Goal: Task Accomplishment & Management: Manage account settings

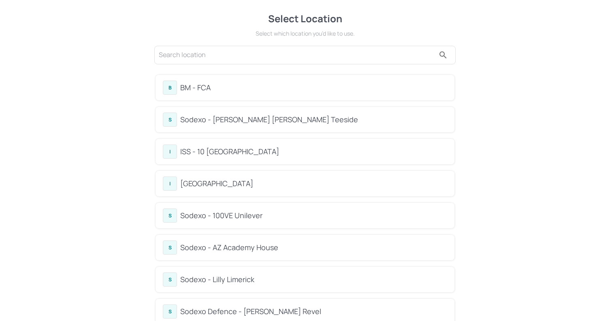
click at [211, 93] on div "B BM - FCA" at bounding box center [305, 88] width 285 height 14
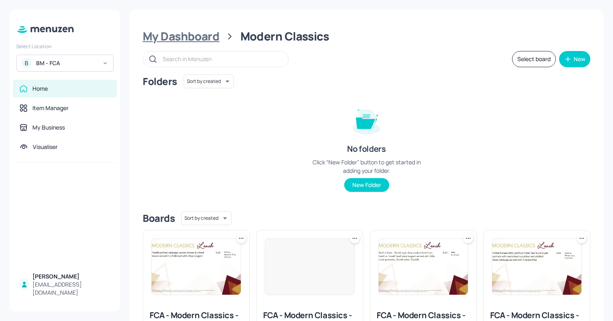
click at [193, 36] on div "My Dashboard" at bounding box center [181, 36] width 77 height 15
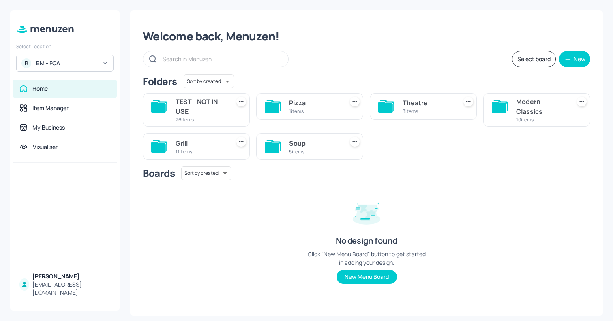
click at [537, 112] on div "Modern Classics" at bounding box center [541, 106] width 51 height 19
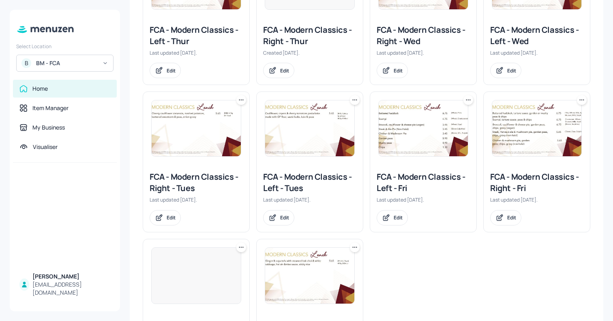
scroll to position [263, 0]
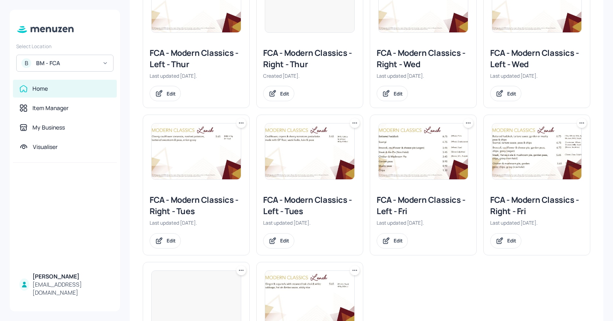
click at [201, 141] on img at bounding box center [196, 152] width 89 height 56
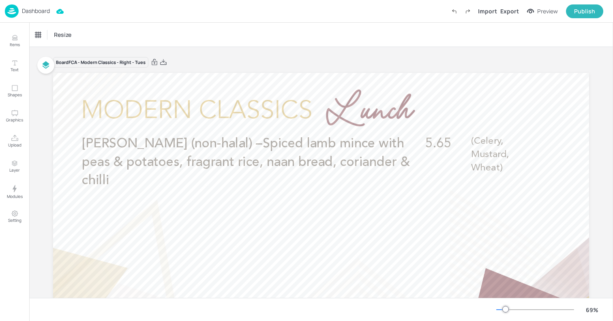
click at [40, 11] on p "Dashboard" at bounding box center [36, 11] width 28 height 6
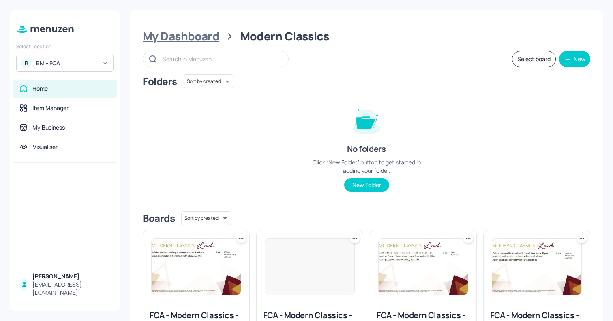
click at [210, 33] on div "My Dashboard" at bounding box center [181, 36] width 77 height 15
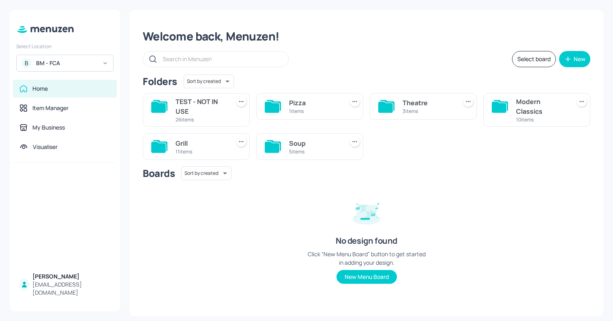
click at [308, 150] on div "5 items" at bounding box center [314, 151] width 51 height 7
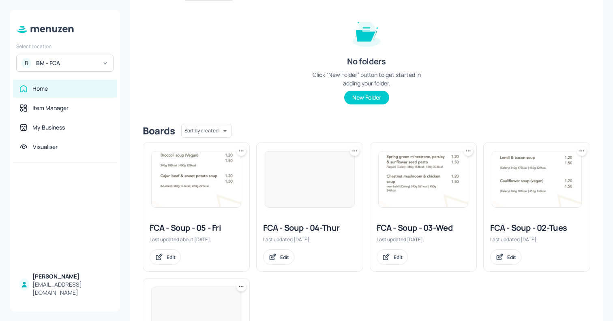
scroll to position [97, 0]
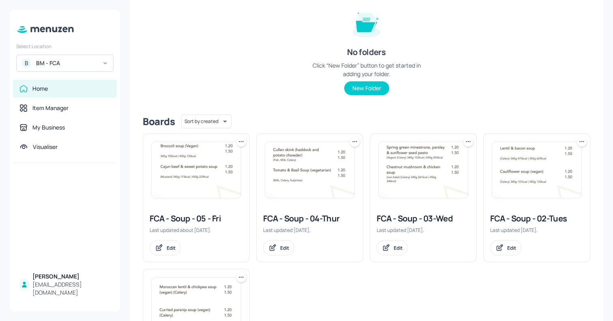
click at [531, 189] on img at bounding box center [536, 170] width 89 height 56
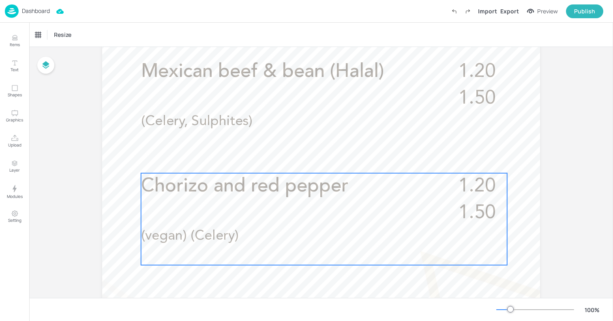
scroll to position [264, 0]
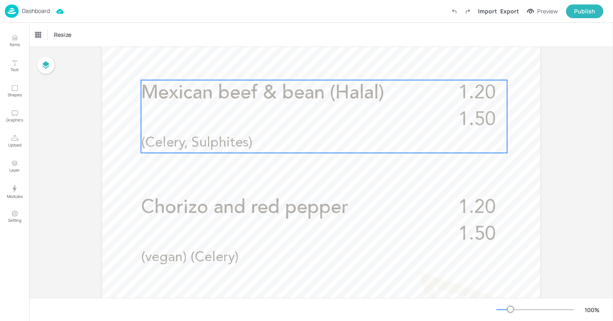
click at [296, 113] on div "Mexican beef & bean (Halal) 1.20 1.50 (Celery, Sulphites)" at bounding box center [324, 116] width 366 height 73
click at [319, 68] on icon "Edit Item" at bounding box center [318, 66] width 7 height 6
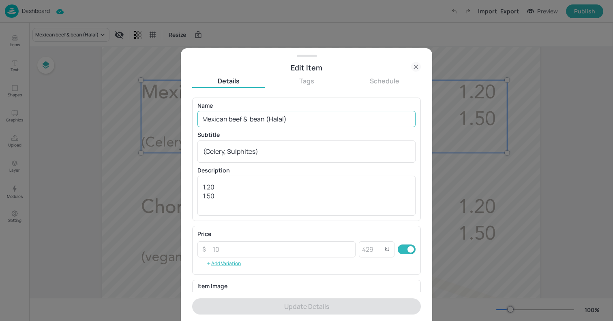
click at [272, 123] on input "Mexican beef & bean (Halal)" at bounding box center [306, 119] width 218 height 16
paste input "Pumpkin, chilli and coconut soup"
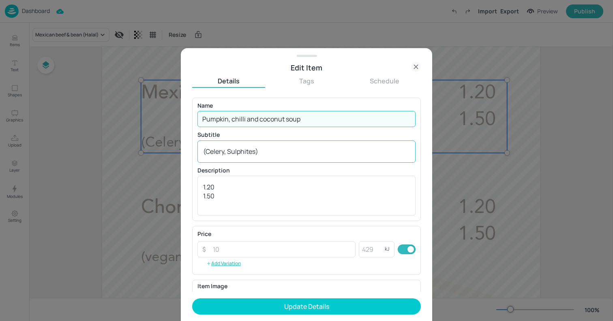
type input "Pumpkin, chilli and coconut soup"
click at [274, 151] on textarea "(Celery, Sulphites)" at bounding box center [306, 151] width 207 height 9
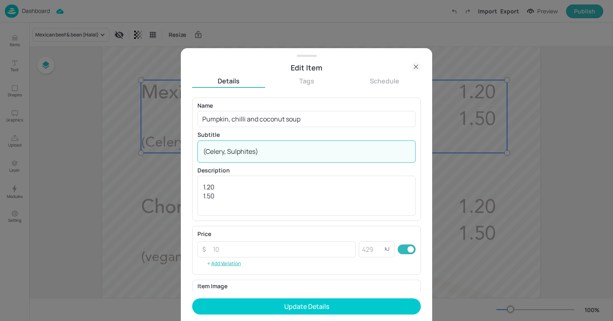
click at [274, 151] on textarea "(Celery, Sulphites)" at bounding box center [306, 151] width 207 height 9
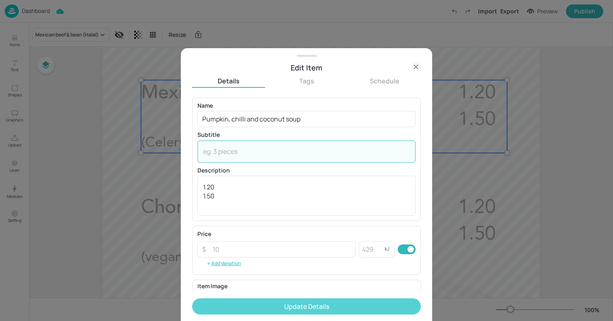
click at [307, 307] on button "Update Details" at bounding box center [306, 307] width 229 height 16
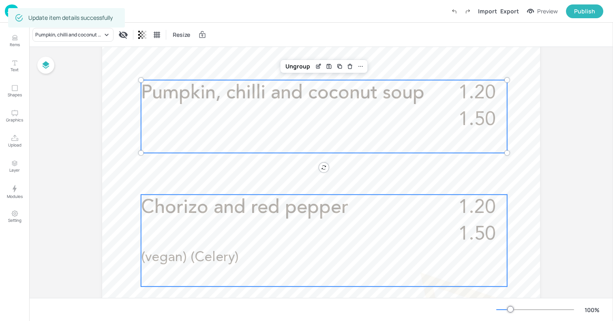
click at [238, 226] on div "Chorizo and red pepper 1.20 1.50 (vegan) (Celery)" at bounding box center [324, 241] width 366 height 92
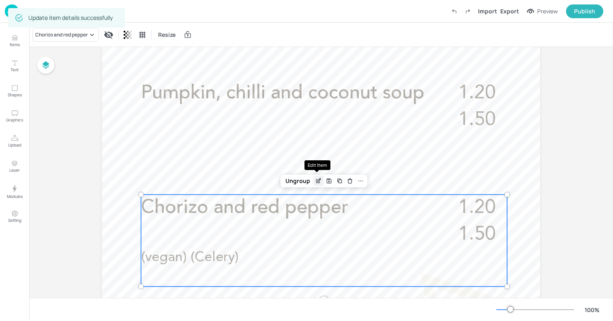
click at [315, 179] on icon "Edit Item" at bounding box center [318, 181] width 7 height 6
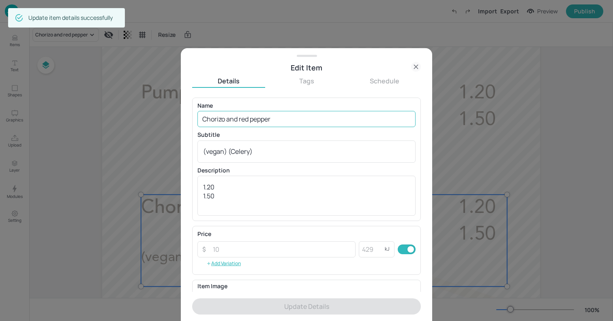
click at [281, 120] on input "Chorizo and red pepper" at bounding box center [306, 119] width 218 height 16
paste input "Beef and mushroom stroganoff soup"
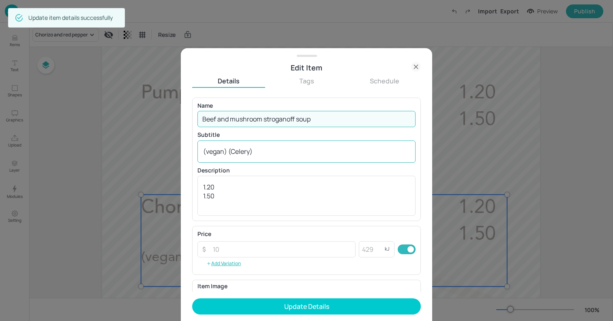
type input "Beef and mushroom stroganoff soup"
click at [278, 150] on textarea "(vegan) (Celery)" at bounding box center [306, 151] width 207 height 9
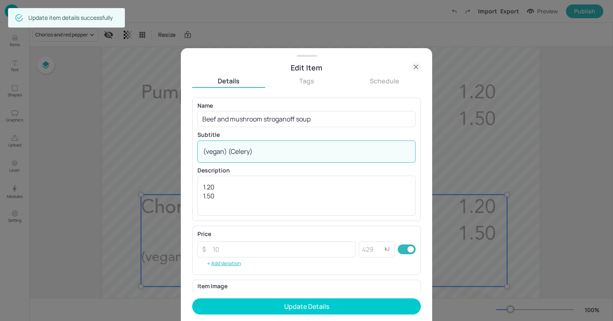
click at [278, 150] on textarea "(vegan) (Celery)" at bounding box center [306, 151] width 207 height 9
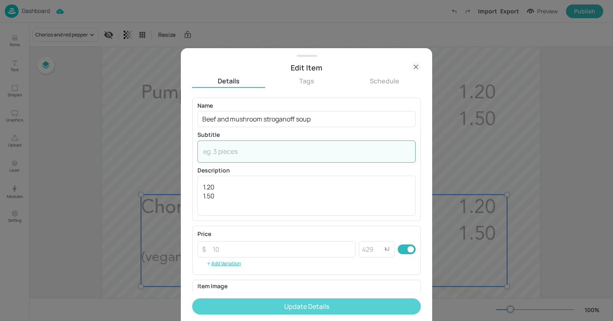
click at [317, 307] on button "Update Details" at bounding box center [306, 307] width 229 height 16
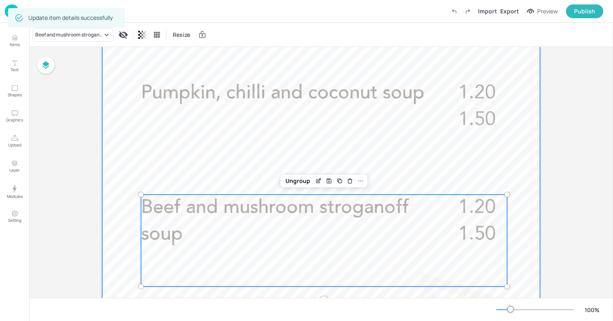
click at [126, 141] on div at bounding box center [321, 198] width 438 height 778
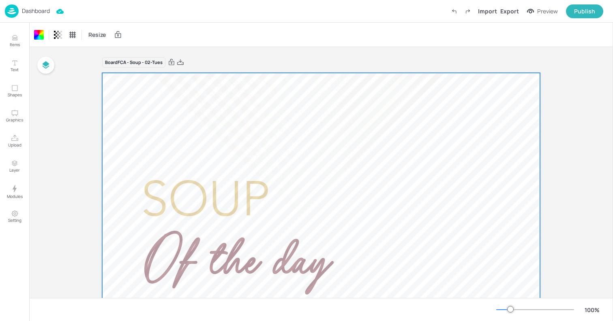
click at [42, 14] on p "Dashboard" at bounding box center [36, 11] width 28 height 6
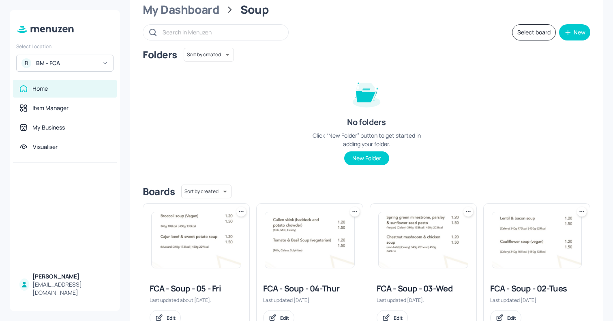
scroll to position [52, 0]
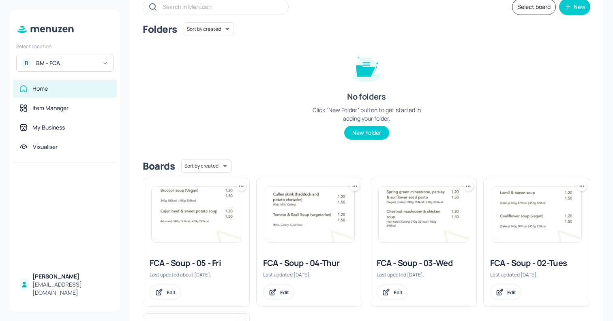
click at [424, 223] on img at bounding box center [423, 215] width 89 height 56
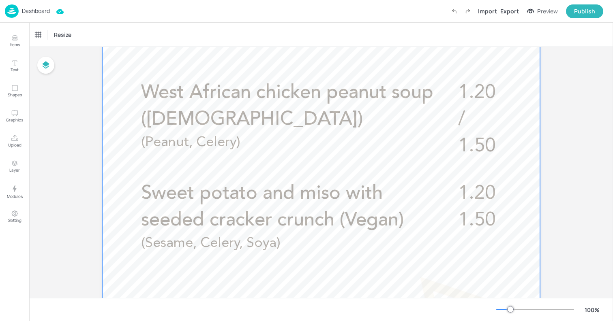
scroll to position [267, 0]
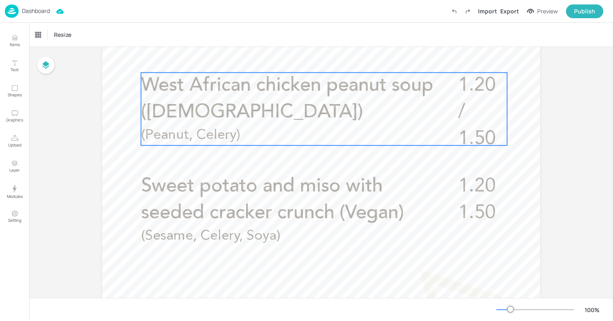
click at [314, 118] on p "West African chicken peanut soup ([DEMOGRAPHIC_DATA])" at bounding box center [289, 100] width 296 height 54
click at [316, 54] on div "Edit Item" at bounding box center [318, 59] width 11 height 11
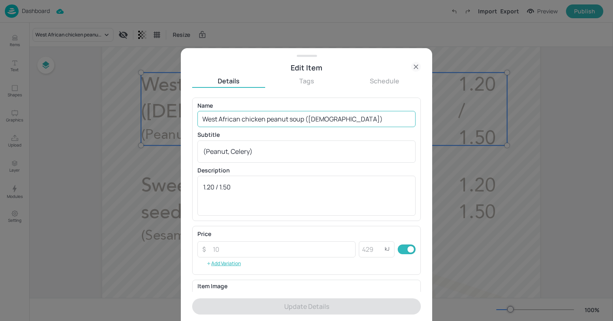
click at [306, 121] on input "West African chicken peanut soup ([DEMOGRAPHIC_DATA])" at bounding box center [306, 119] width 218 height 16
paste input "Chicken and sweetcorn soup"
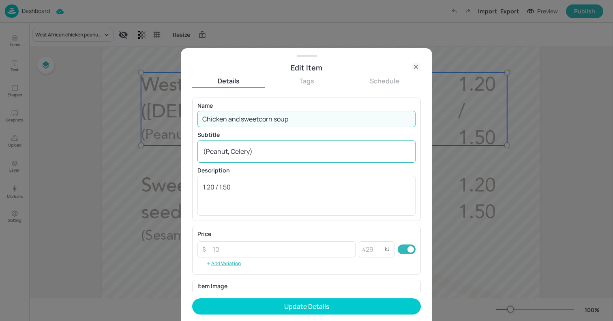
type input "Chicken and sweetcorn soup"
click at [299, 146] on div "(Peanut, Celery) x ​" at bounding box center [306, 152] width 218 height 22
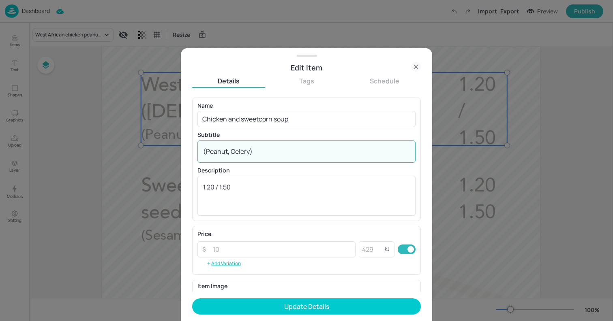
click at [299, 146] on div "(Peanut, Celery) x ​" at bounding box center [306, 152] width 218 height 22
click at [298, 155] on textarea "(Peanut, Celery)" at bounding box center [306, 151] width 207 height 9
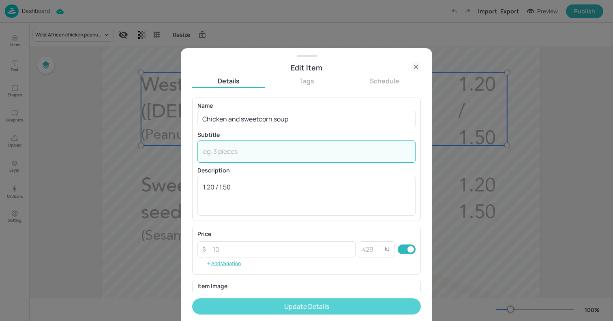
click at [324, 310] on button "Update Details" at bounding box center [306, 307] width 229 height 16
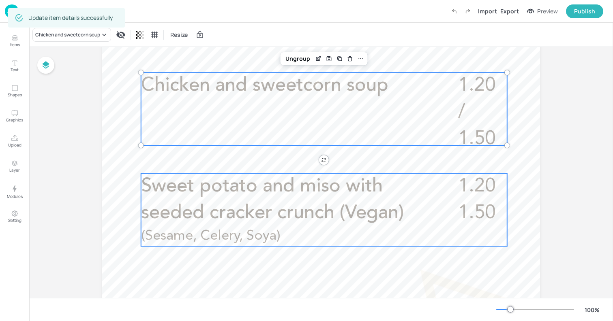
click at [255, 217] on span "Sweet potato and miso with seeded cracker crunch (Vegan)" at bounding box center [272, 200] width 263 height 46
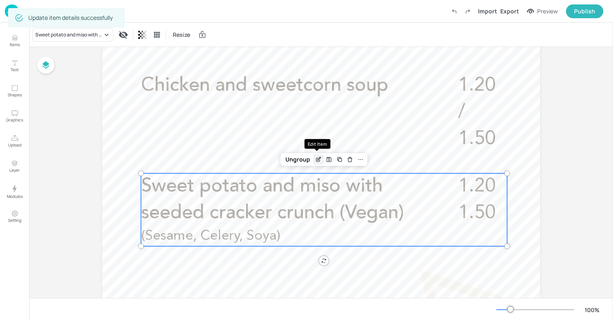
click at [320, 162] on icon "Edit Item" at bounding box center [318, 159] width 7 height 6
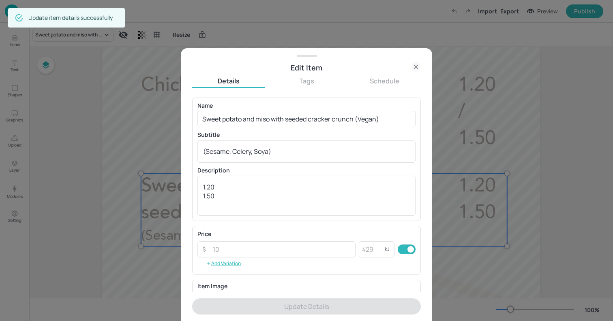
click at [415, 67] on icon at bounding box center [416, 67] width 10 height 10
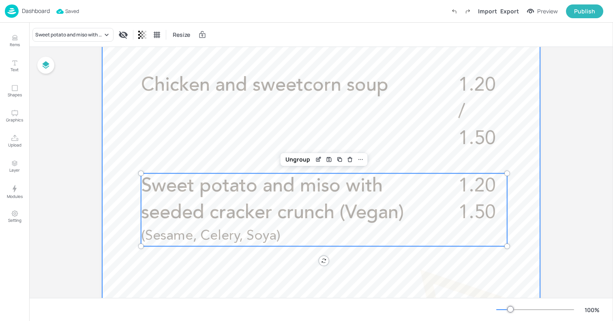
click at [133, 130] on div at bounding box center [321, 195] width 438 height 778
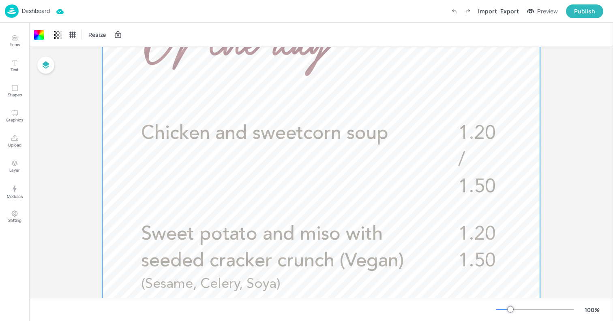
scroll to position [166, 0]
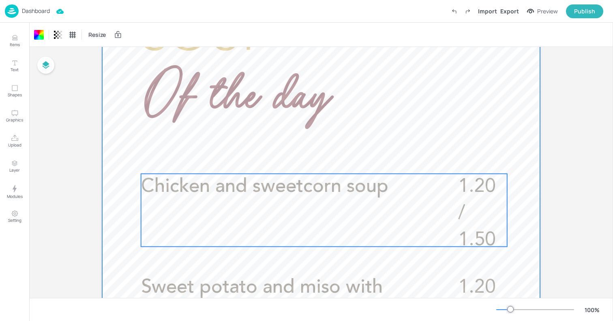
click at [437, 194] on div "1.20 / 1.50 Chicken and sweetcorn soup" at bounding box center [324, 210] width 366 height 73
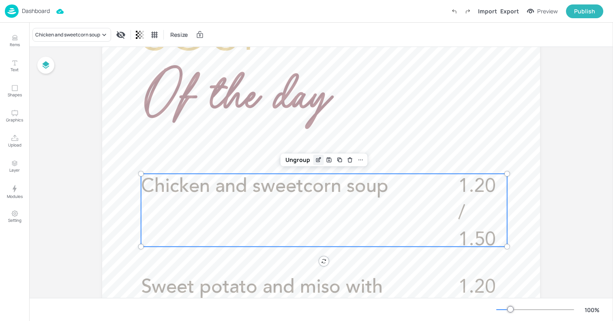
click at [316, 161] on icon "Edit Item" at bounding box center [318, 160] width 7 height 6
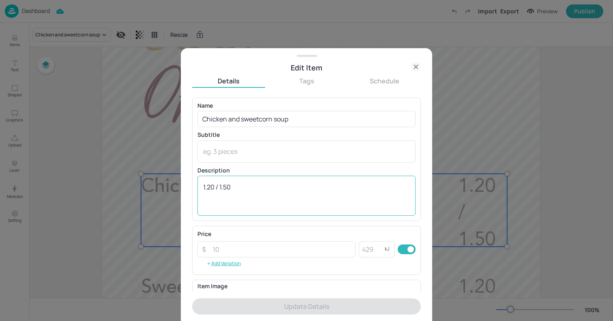
click at [220, 186] on textarea "1.20 / 1.50" at bounding box center [306, 196] width 207 height 27
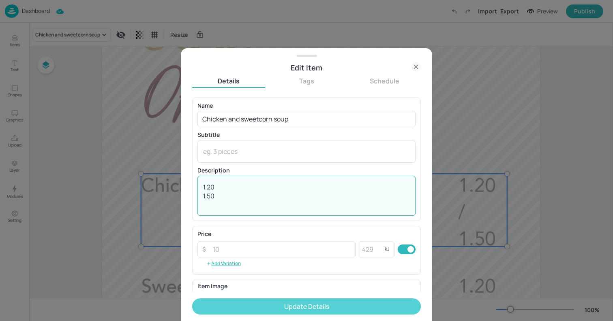
type textarea "1.20 1.50"
click at [299, 309] on button "Update Details" at bounding box center [306, 307] width 229 height 16
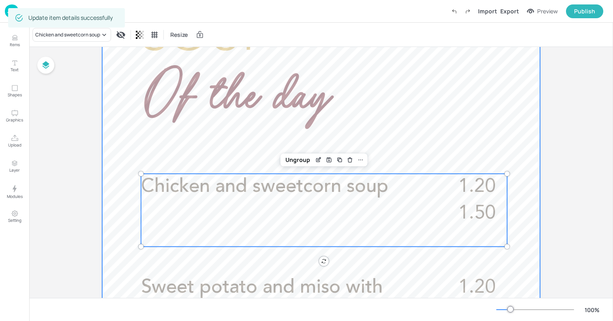
click at [116, 153] on div at bounding box center [321, 296] width 438 height 778
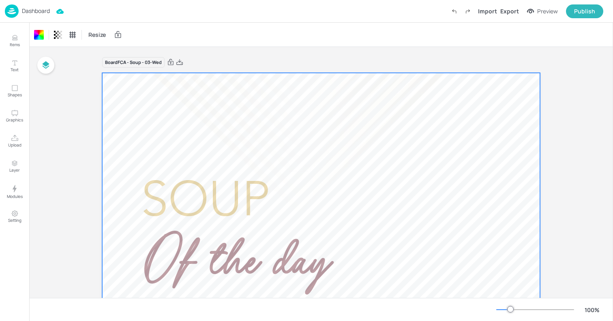
click at [30, 6] on div "Dashboard" at bounding box center [27, 10] width 45 height 13
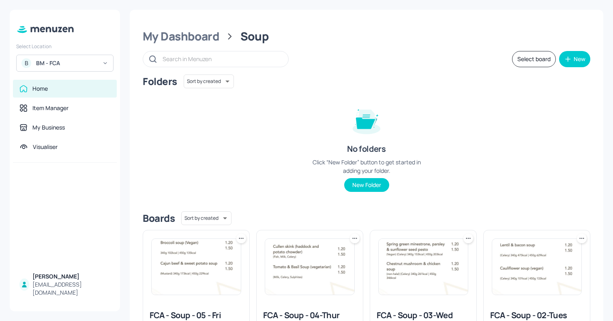
click at [319, 242] on img at bounding box center [309, 267] width 89 height 56
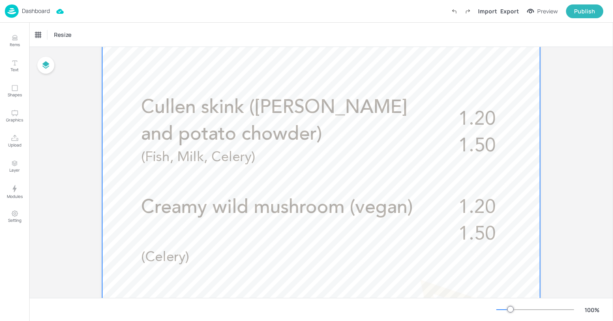
scroll to position [261, 0]
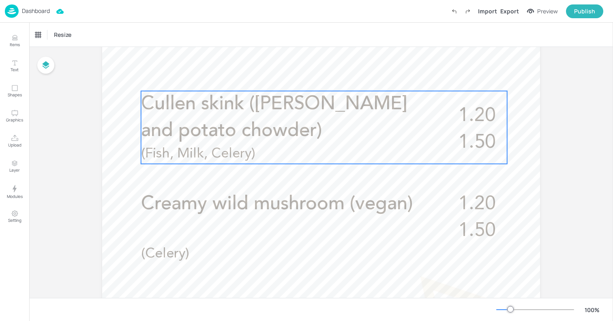
click at [343, 107] on span "Cullen skink ([PERSON_NAME] and potato chowder)" at bounding box center [274, 118] width 266 height 46
click at [318, 77] on icon "Edit Item" at bounding box center [318, 77] width 7 height 6
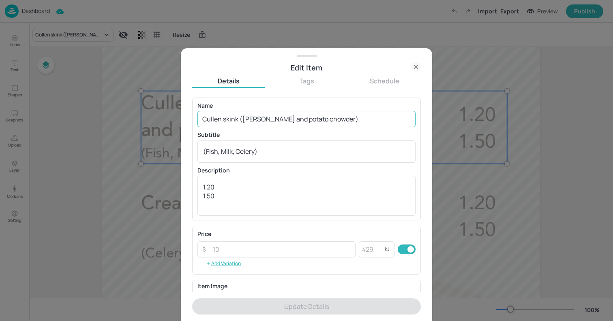
click at [283, 118] on input "Cullen skink ([PERSON_NAME] and potato chowder)" at bounding box center [306, 119] width 218 height 16
paste input "Cauliflower, cheddar and marmite"
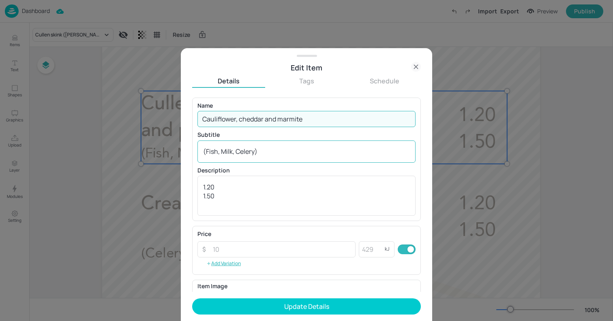
type input "Cauliflower, cheddar and marmite"
click at [263, 153] on textarea "(Fish, Milk, Celery)" at bounding box center [306, 151] width 207 height 9
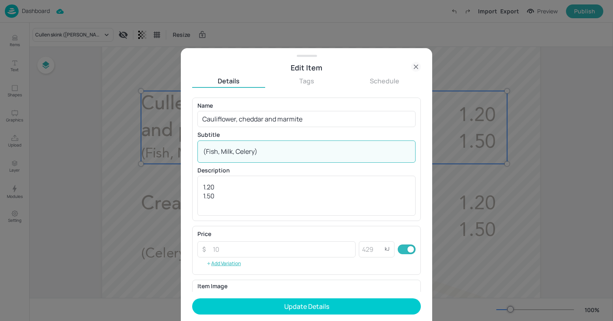
click at [263, 153] on textarea "(Fish, Milk, Celery)" at bounding box center [306, 151] width 207 height 9
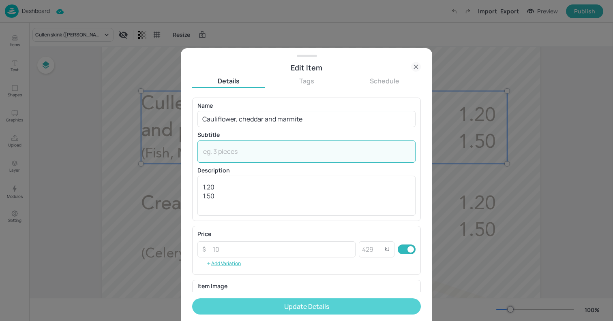
click at [284, 302] on button "Update Details" at bounding box center [306, 307] width 229 height 16
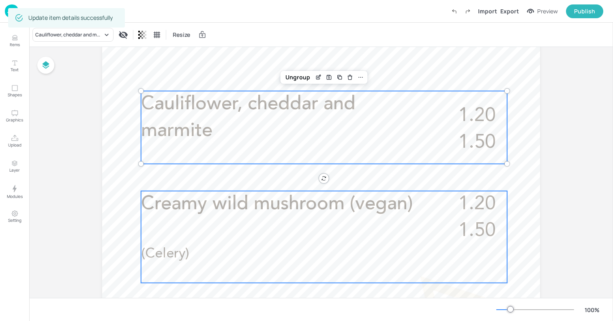
click at [302, 223] on div "Creamy wild mushroom (vegan) 1.20 1.50 (Celery)" at bounding box center [324, 237] width 366 height 92
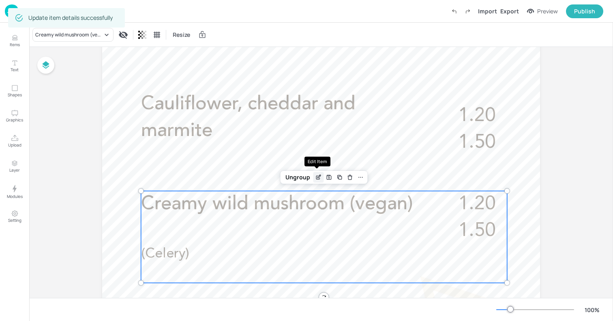
click at [313, 181] on div "Edit Item" at bounding box center [318, 177] width 11 height 11
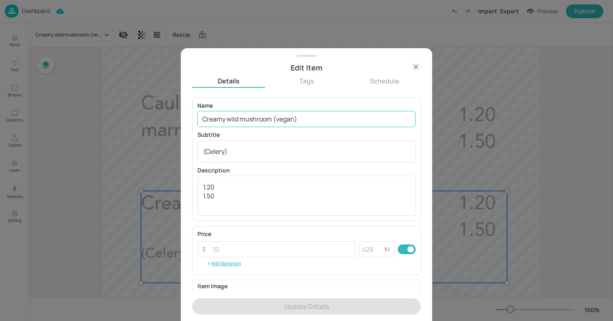
click at [278, 119] on input "Creamy wild mushroom (vegan)" at bounding box center [306, 119] width 218 height 16
paste input "Lentil and bacon"
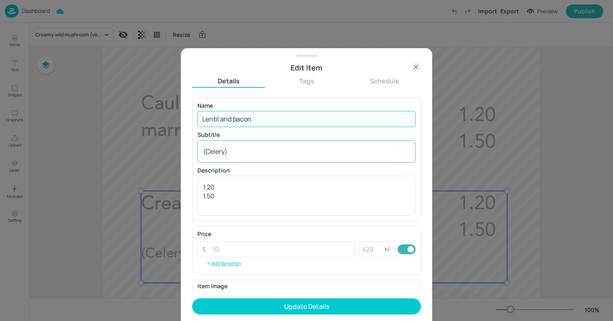
type input "Lentil and bacon"
click at [278, 148] on textarea "(Celery)" at bounding box center [306, 151] width 207 height 9
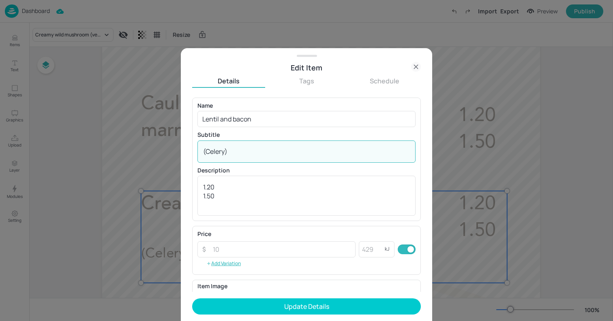
click at [278, 148] on textarea "(Celery)" at bounding box center [306, 151] width 207 height 9
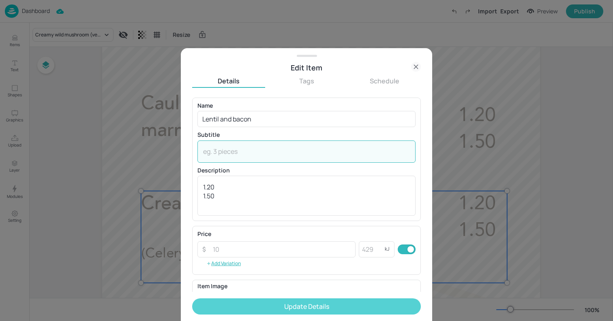
click at [315, 308] on button "Update Details" at bounding box center [306, 307] width 229 height 16
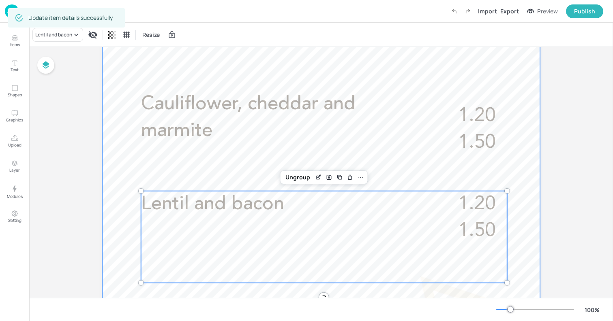
click at [124, 173] on div at bounding box center [321, 201] width 438 height 778
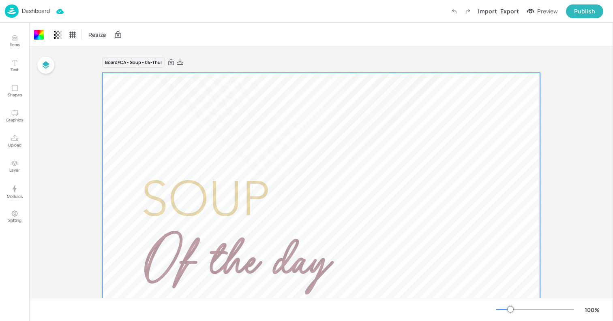
click at [36, 13] on p "Dashboard" at bounding box center [36, 11] width 28 height 6
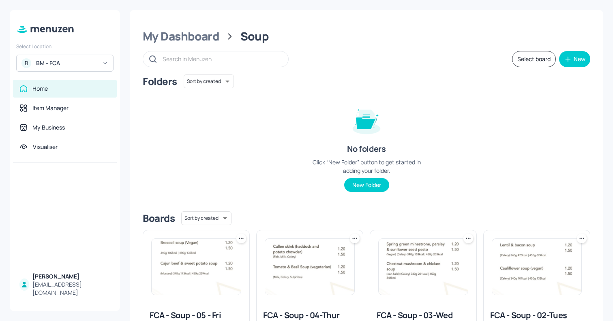
click at [200, 278] on img at bounding box center [196, 267] width 89 height 56
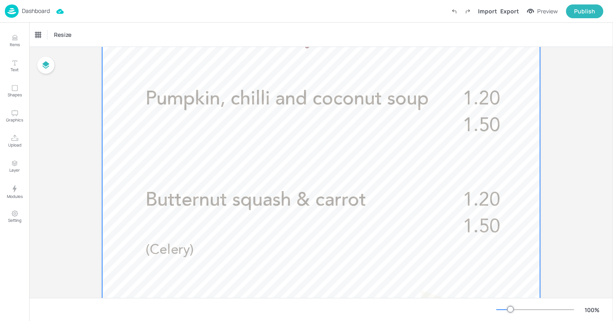
scroll to position [279, 0]
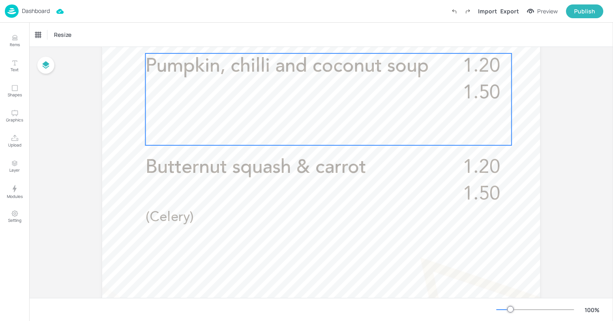
click at [306, 118] on div "Pumpkin, chilli and coconut soup 1.20 1.50" at bounding box center [329, 100] width 366 height 92
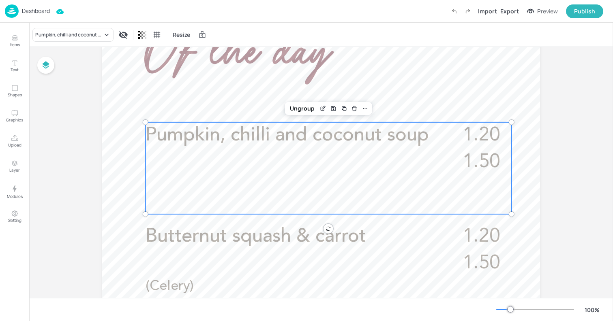
scroll to position [210, 0]
click at [83, 38] on div "Pumpkin, chilli and coconut soup" at bounding box center [68, 34] width 67 height 7
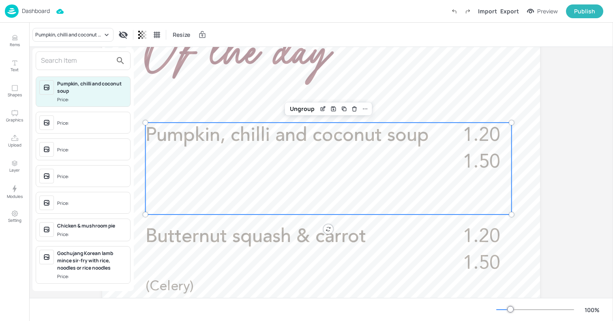
click at [79, 54] on input "text" at bounding box center [76, 60] width 71 height 13
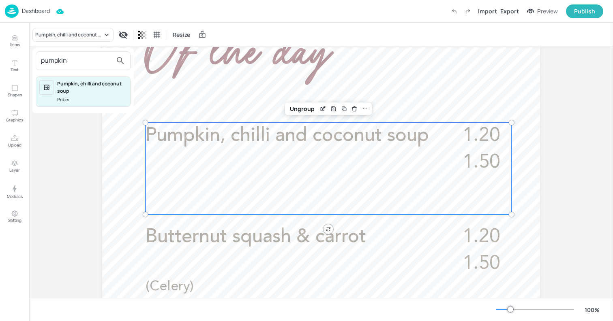
type input "pumpkin"
click at [156, 79] on div at bounding box center [306, 160] width 613 height 321
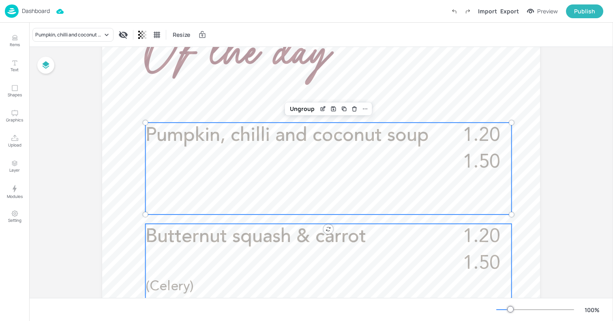
click at [321, 245] on span "Butternut squash & carrot" at bounding box center [256, 237] width 220 height 19
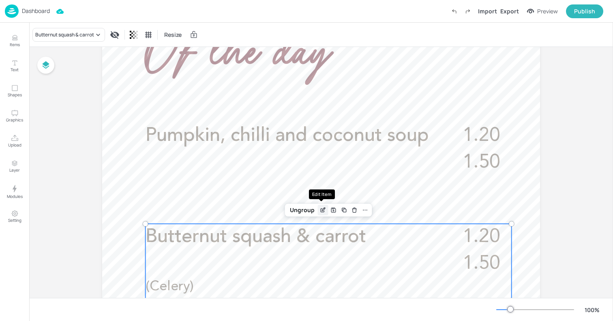
click at [324, 210] on icon "Edit Item" at bounding box center [322, 210] width 7 height 6
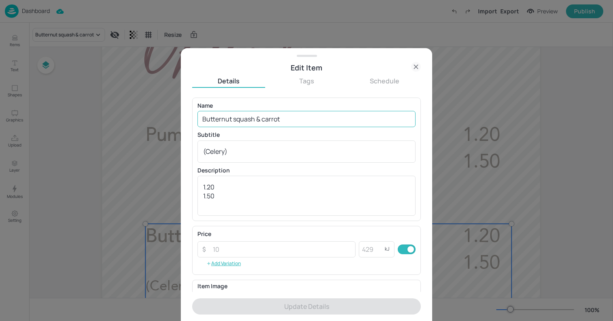
click at [310, 118] on input "Butternut squash & carrot" at bounding box center [306, 119] width 218 height 16
paste input "Soup of the day"
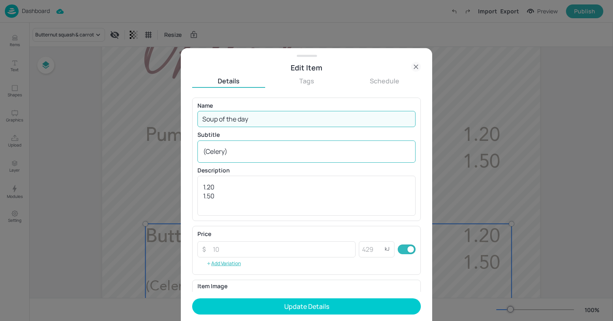
type input "Soup of the day"
click at [284, 160] on div "(Celery) x ​" at bounding box center [306, 152] width 218 height 22
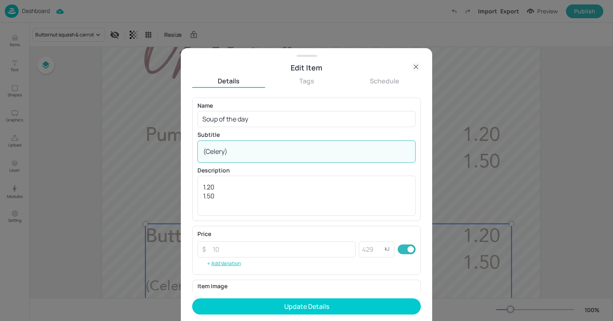
click at [284, 160] on div "(Celery) x ​" at bounding box center [306, 152] width 218 height 22
click at [279, 158] on div "(Celery) x ​" at bounding box center [306, 152] width 218 height 22
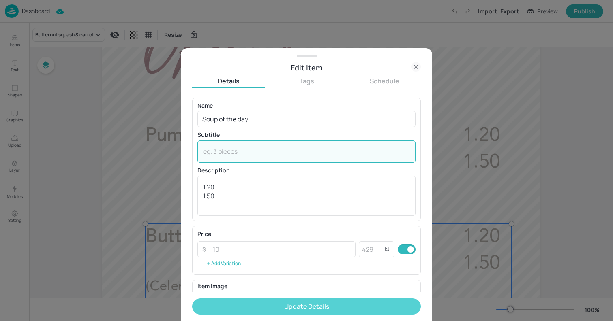
click at [313, 307] on button "Update Details" at bounding box center [306, 307] width 229 height 16
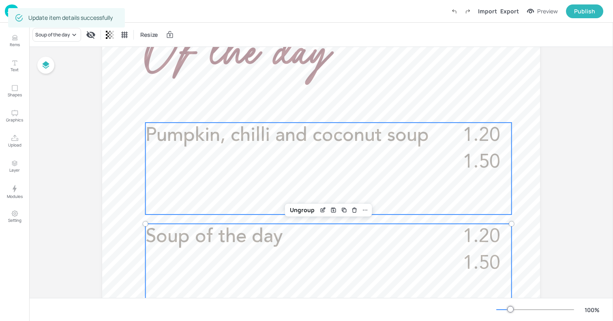
click at [161, 131] on span "Pumpkin, chilli and coconut soup" at bounding box center [287, 135] width 283 height 19
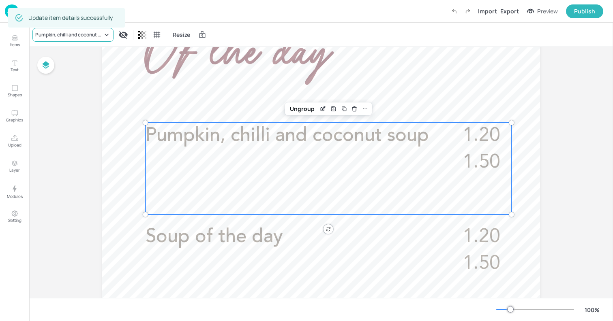
click at [98, 38] on div "Pumpkin, chilli and coconut soup" at bounding box center [68, 34] width 67 height 7
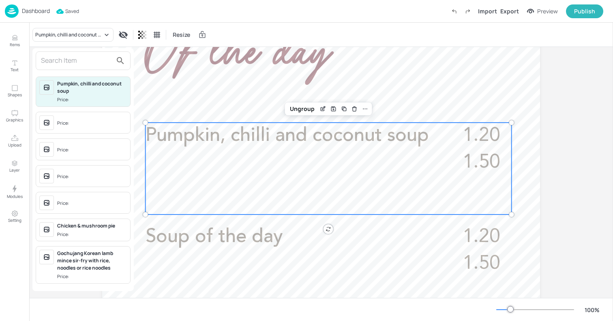
click at [13, 41] on div at bounding box center [306, 160] width 613 height 321
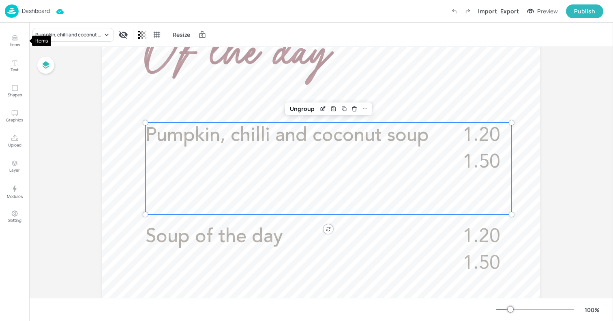
click at [14, 41] on icon "Items" at bounding box center [15, 38] width 8 height 8
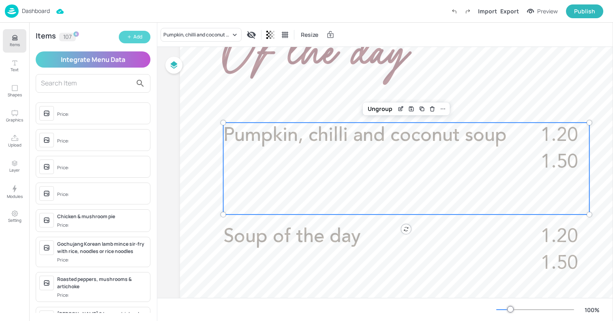
click at [126, 39] on button "Add" at bounding box center [135, 37] width 32 height 13
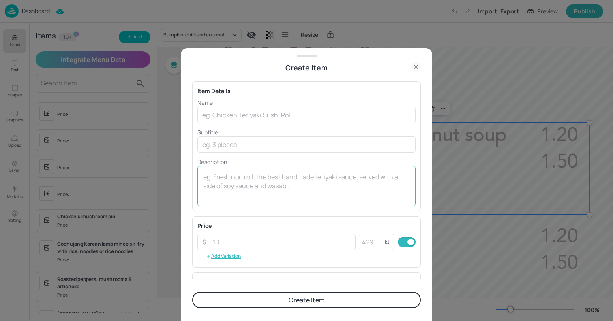
click at [251, 184] on textarea at bounding box center [306, 186] width 207 height 27
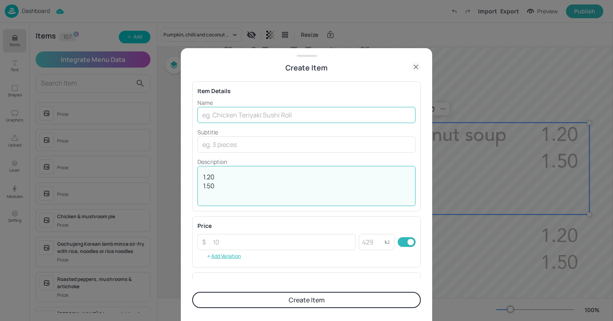
type textarea "1.20 1.50"
click at [263, 116] on input "text" at bounding box center [306, 115] width 218 height 16
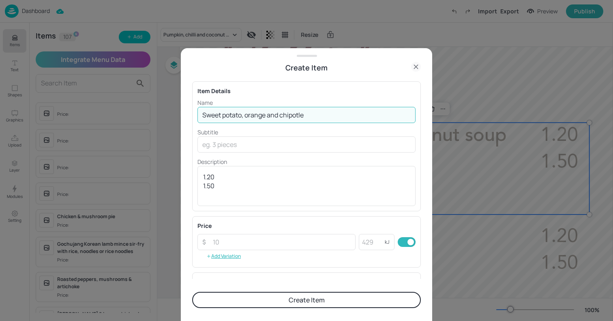
type input "Sweet potato, orange and chipotle"
click at [313, 300] on button "Create Item" at bounding box center [306, 300] width 229 height 16
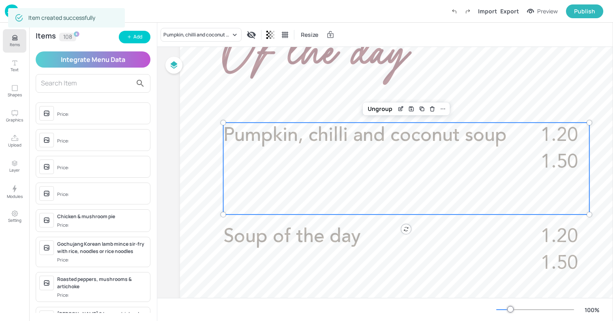
click at [16, 40] on icon "Items" at bounding box center [14, 39] width 5 height 1
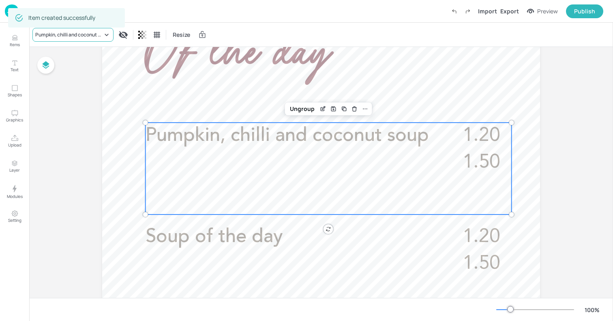
click at [91, 35] on div "Pumpkin, chilli and coconut soup" at bounding box center [68, 34] width 67 height 7
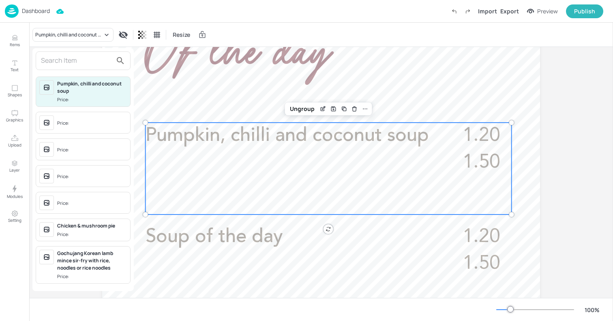
click at [92, 62] on input "text" at bounding box center [76, 60] width 71 height 13
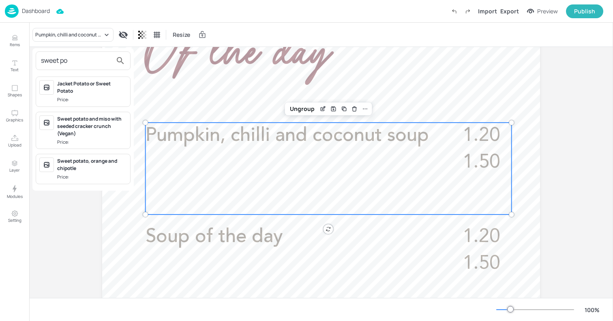
type input "sweet po"
click at [94, 169] on div "Sweet potato, orange and chipotle" at bounding box center [92, 165] width 70 height 15
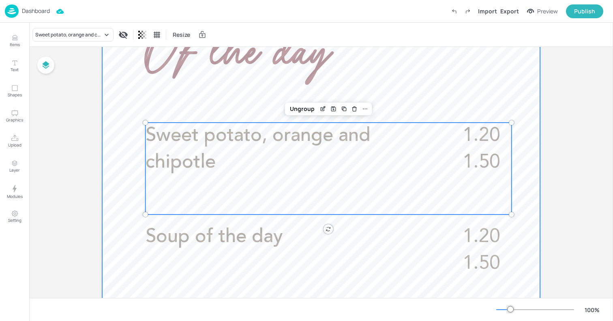
click at [127, 131] on div at bounding box center [321, 252] width 438 height 778
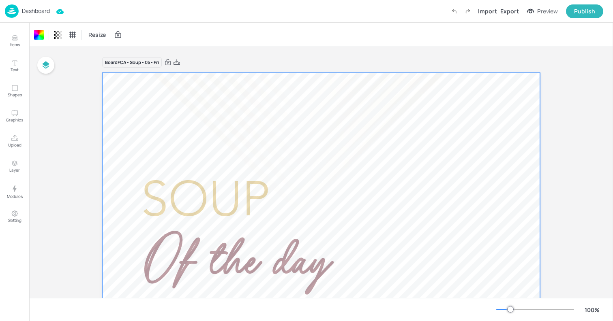
click at [29, 10] on p "Dashboard" at bounding box center [36, 11] width 28 height 6
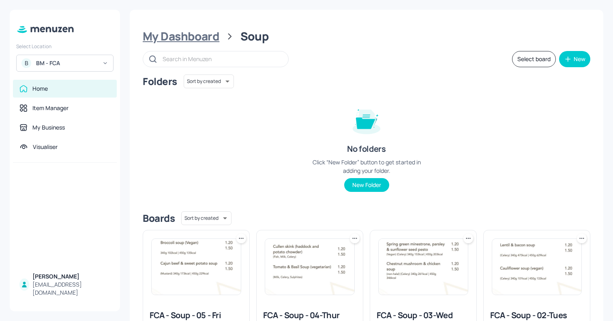
click at [214, 36] on div "My Dashboard" at bounding box center [181, 36] width 77 height 15
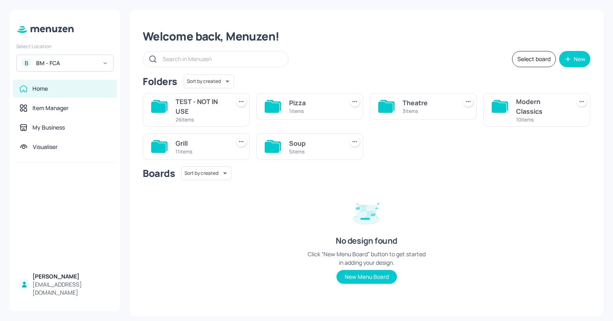
click at [534, 108] on div "Modern Classics" at bounding box center [541, 106] width 51 height 19
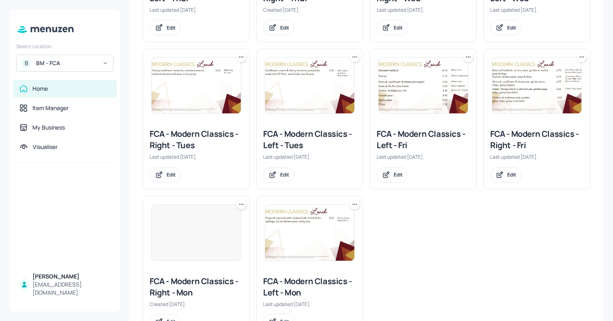
scroll to position [320, 0]
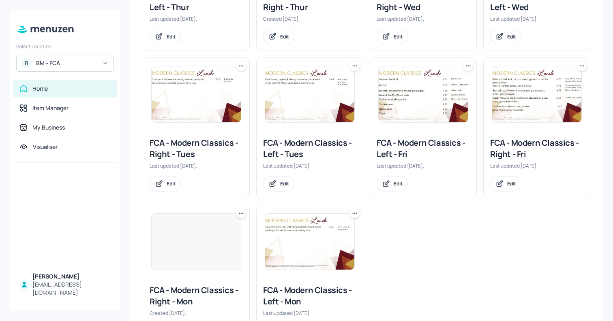
click at [195, 117] on img at bounding box center [196, 94] width 89 height 56
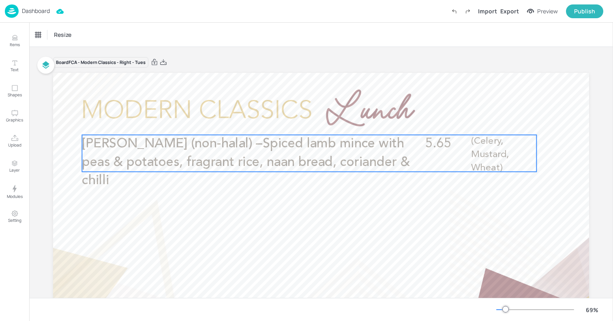
click at [276, 159] on span "[PERSON_NAME] (non-halal) –Spiced lamb mince with peas & potatoes, fragrant ric…" at bounding box center [245, 162] width 327 height 50
click at [300, 120] on icon "Edit Item" at bounding box center [303, 121] width 7 height 6
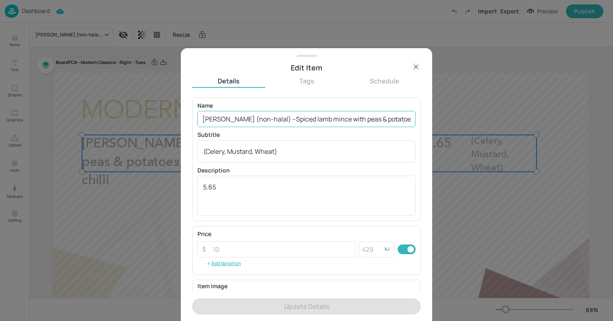
click at [284, 123] on input "[PERSON_NAME] (non-halal) –Spiced lamb mince with peas & potatoes, fragrant ric…" at bounding box center [306, 119] width 218 height 16
paste input "British food fortnight - Cottage beef with individual pie lid, mash potatoes, c…"
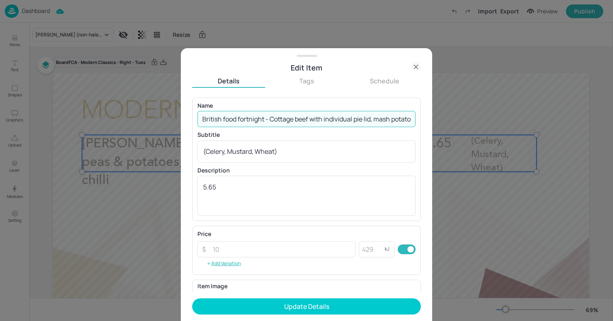
scroll to position [0, 173]
type input "British food fortnight - Cottage beef with individual pie lid, mash potatoes, c…"
click at [285, 152] on textarea "(Celery, Mustard, Wheat)" at bounding box center [306, 151] width 207 height 9
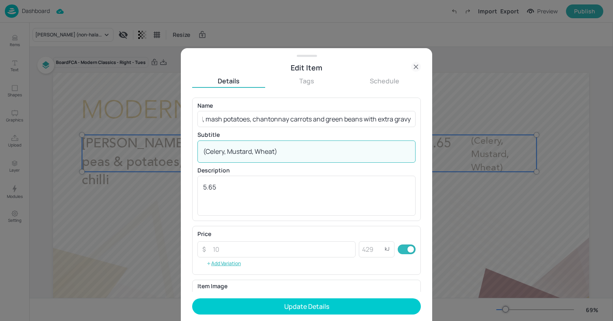
scroll to position [0, 0]
click at [285, 152] on textarea "(Celery, Mustard, Wheat)" at bounding box center [306, 151] width 207 height 9
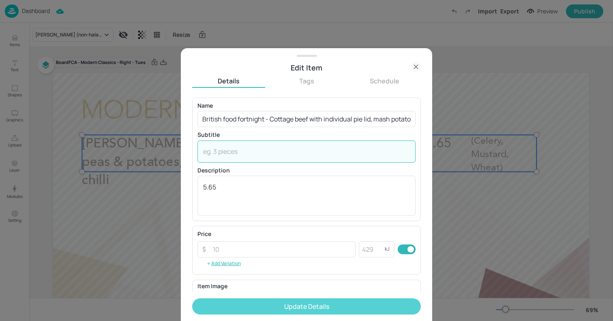
click at [301, 307] on button "Update Details" at bounding box center [306, 307] width 229 height 16
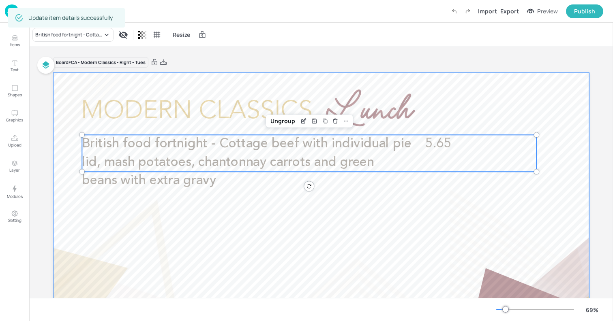
click at [62, 94] on div at bounding box center [321, 224] width 536 height 302
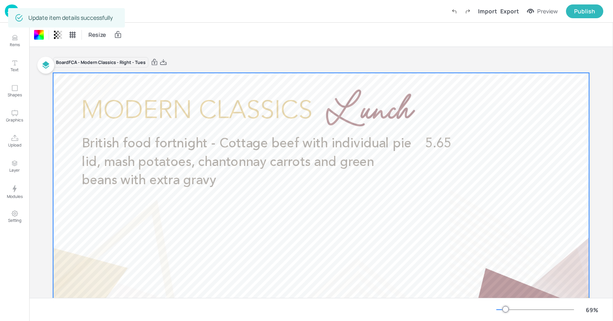
click at [8, 15] on div "Update item details successfully" at bounding box center [66, 17] width 117 height 19
click at [7, 13] on img at bounding box center [12, 10] width 14 height 13
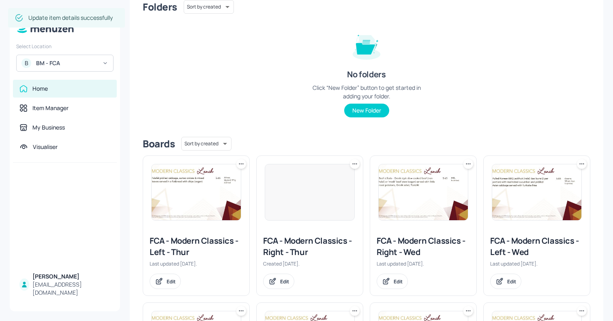
scroll to position [77, 0]
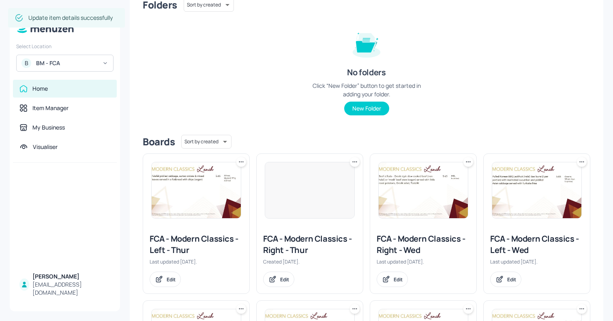
click at [415, 208] on img at bounding box center [423, 191] width 89 height 56
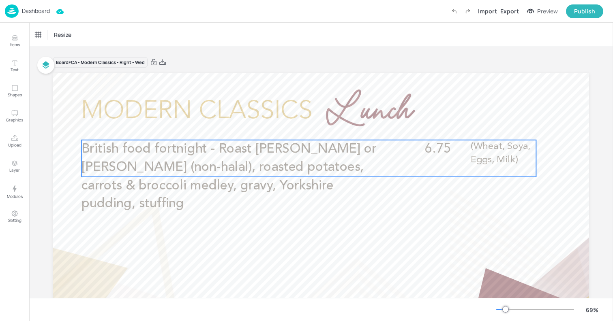
click at [285, 169] on span "British food fortnight - Roast [PERSON_NAME] or [PERSON_NAME] (non-halal), roas…" at bounding box center [228, 177] width 295 height 68
click at [301, 128] on icon "Edit Item" at bounding box center [303, 126] width 7 height 6
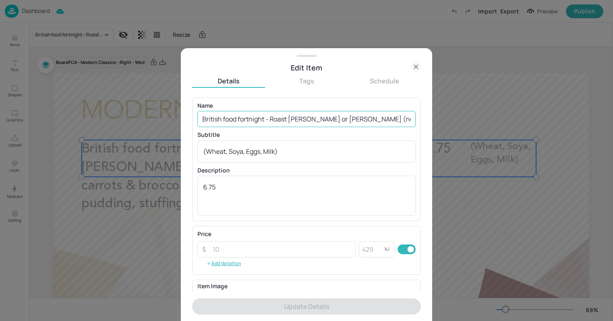
click at [281, 119] on input "British food fortnight - Roast [PERSON_NAME] or [PERSON_NAME] (non-halal), roas…" at bounding box center [306, 119] width 218 height 16
paste input "Chicken Korma (halal) with mushroom rice, spiced cauliflower and spinach aloo a…"
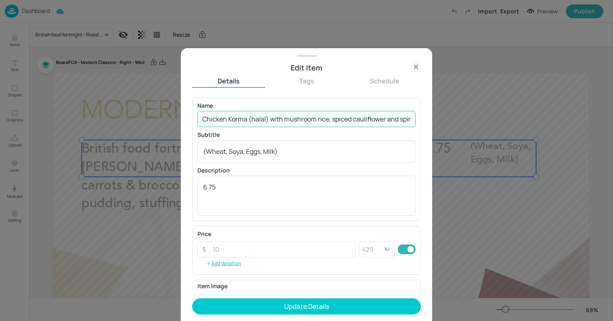
scroll to position [0, 147]
type input "Chicken Korma (halal) with mushroom rice, spiced cauliflower and spinach aloo a…"
click at [283, 154] on textarea "(Wheat, Soya, Eggs, Milk)" at bounding box center [306, 151] width 207 height 9
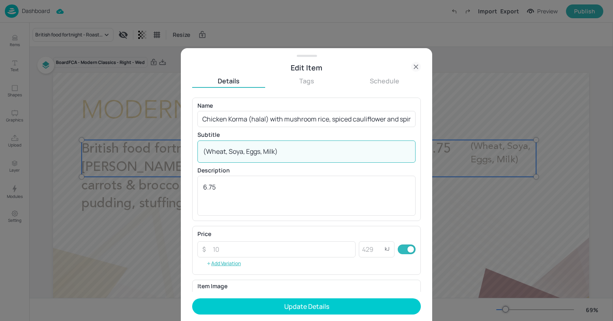
click at [283, 154] on textarea "(Wheat, Soya, Eggs, Milk)" at bounding box center [306, 151] width 207 height 9
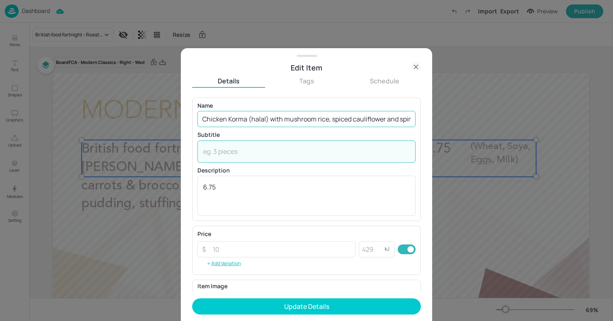
click at [363, 117] on input "Chicken Korma (halal) with mushroom rice, spiced cauliflower and spinach aloo a…" at bounding box center [306, 119] width 218 height 16
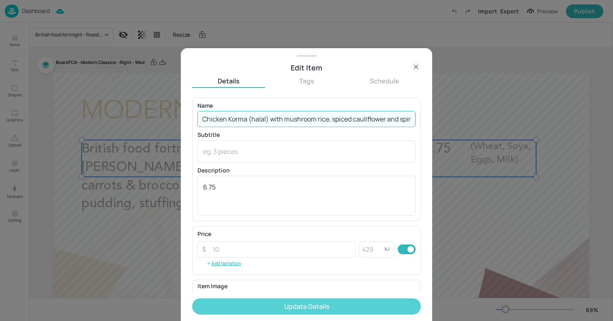
type input "Chicken Korma (halal) with mushroom rice, spiced cauliflower and spinach aloo a…"
click at [356, 308] on button "Update Details" at bounding box center [306, 307] width 229 height 16
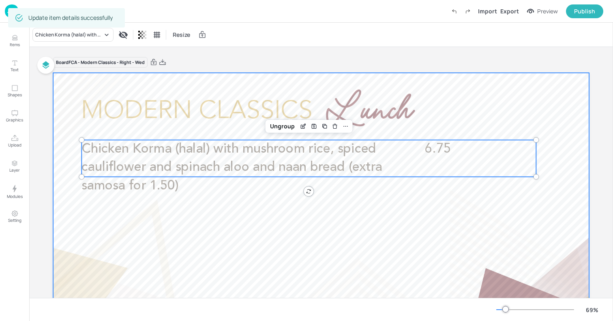
click at [56, 120] on div at bounding box center [321, 224] width 536 height 302
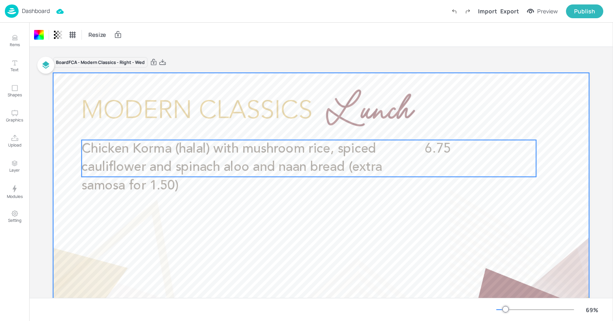
click at [118, 173] on span "Chicken Korma (halal) with mushroom rice, spiced cauliflower and spinach aloo a…" at bounding box center [231, 168] width 301 height 50
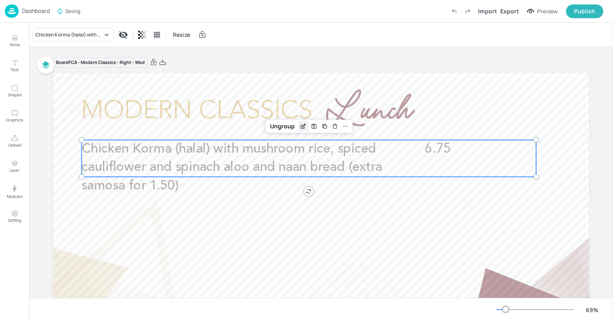
click at [303, 123] on icon "Edit Item" at bounding box center [303, 126] width 7 height 6
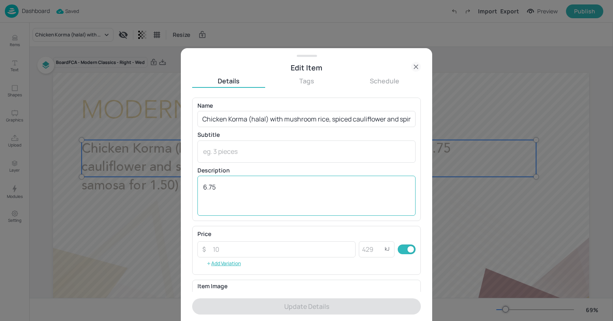
click at [221, 195] on textarea "6.75" at bounding box center [306, 196] width 207 height 27
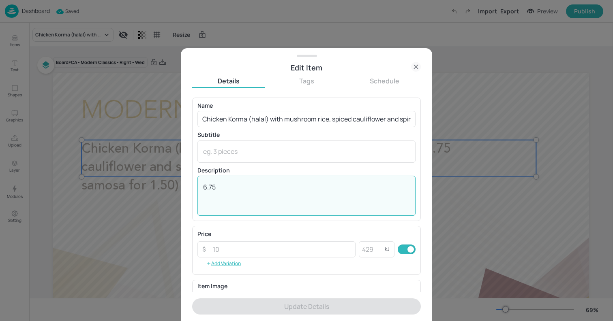
click at [221, 195] on textarea "6.75" at bounding box center [306, 196] width 207 height 27
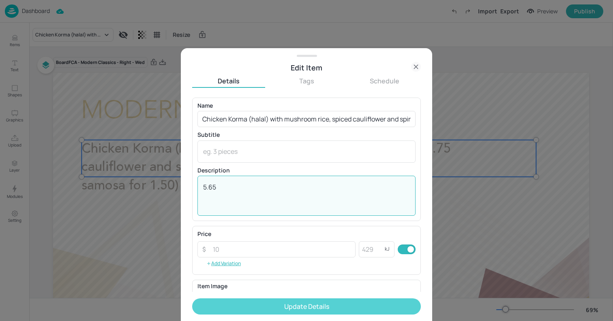
type textarea "5.65"
click at [286, 306] on button "Update Details" at bounding box center [306, 307] width 229 height 16
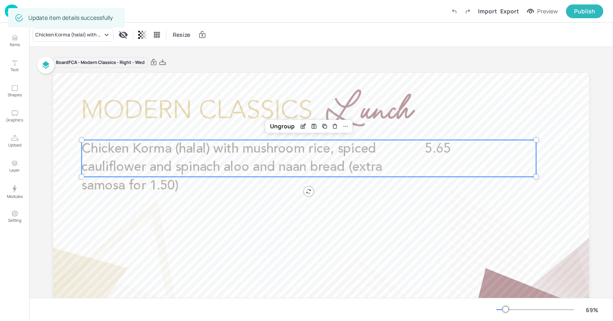
click at [53, 81] on div at bounding box center [45, 65] width 17 height 32
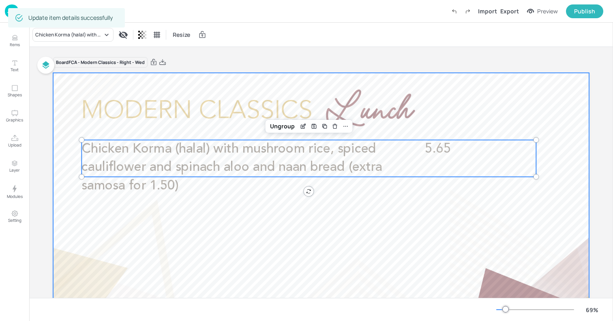
click at [63, 85] on div at bounding box center [321, 224] width 536 height 302
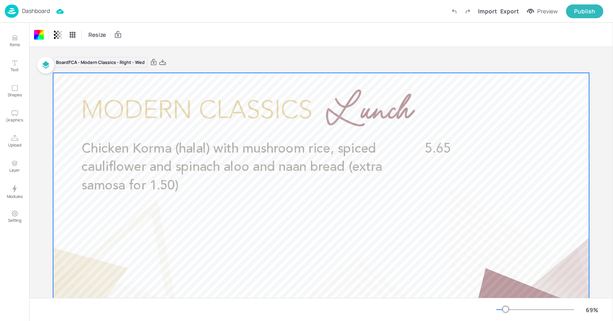
click at [29, 11] on p "Dashboard" at bounding box center [36, 11] width 28 height 6
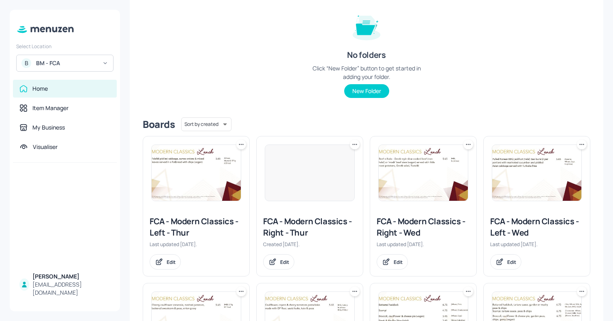
scroll to position [100, 0]
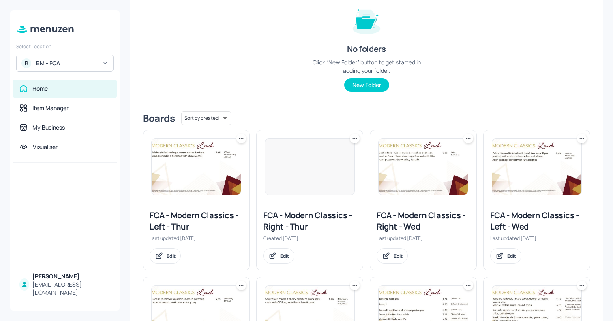
click at [287, 169] on div at bounding box center [310, 167] width 90 height 57
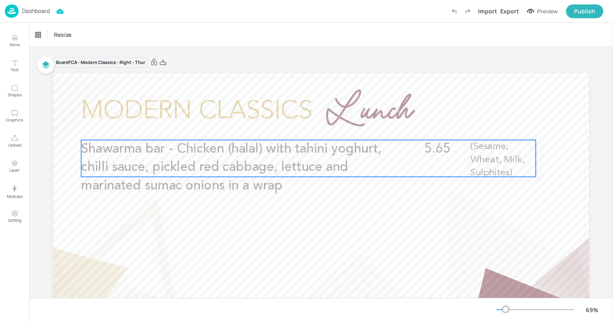
click at [315, 145] on span "Shawarma bar - Chicken (halal) with tahini yoghurt, chilli sauce, pickled red c…" at bounding box center [231, 168] width 300 height 50
click at [300, 125] on icon "Edit Item" at bounding box center [303, 126] width 7 height 6
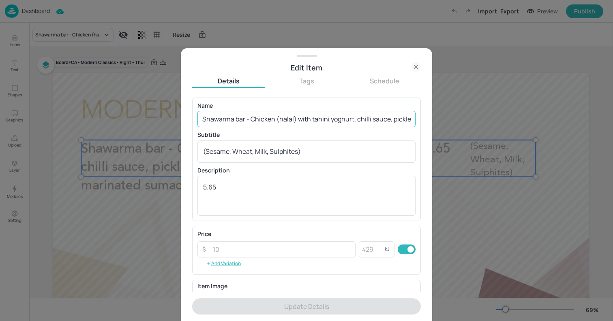
click at [275, 123] on input "Shawarma bar - Chicken (halal) with tahini yoghurt, chilli sauce, pickled red c…" at bounding box center [306, 119] width 218 height 16
paste input "Wrap - Tandoori chicken (halal) wrap with mango chutney, mint yoghurt, red onio…"
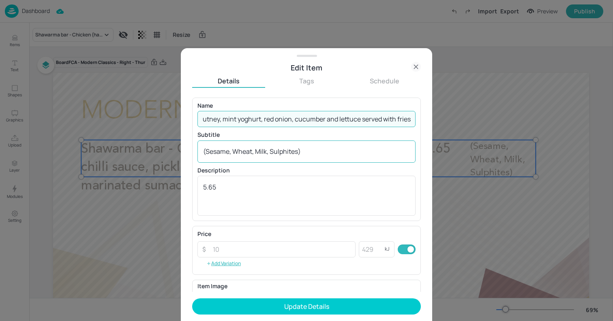
type input "Wrap - Tandoori chicken (halal) wrap with mango chutney, mint yoghurt, red onio…"
click at [280, 153] on textarea "(Sesame, Wheat, Milk, Sulphites)" at bounding box center [306, 151] width 207 height 9
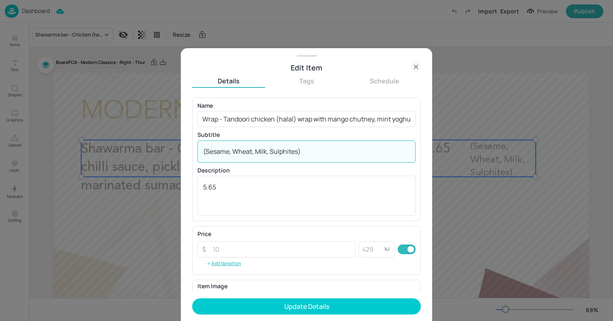
click at [280, 153] on textarea "(Sesame, Wheat, Milk, Sulphites)" at bounding box center [306, 151] width 207 height 9
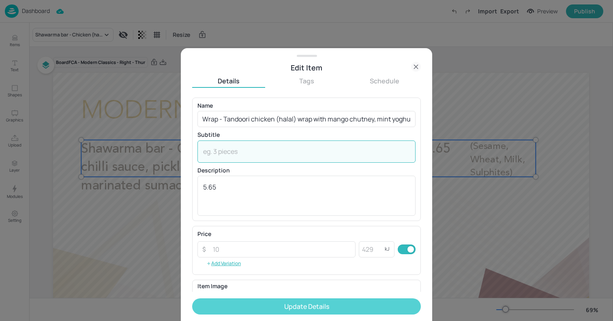
click at [308, 307] on button "Update Details" at bounding box center [306, 307] width 229 height 16
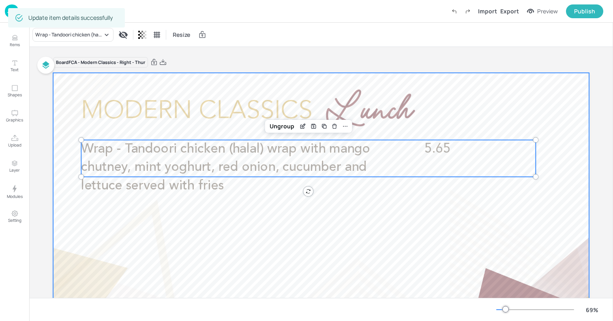
click at [72, 106] on div at bounding box center [321, 224] width 536 height 302
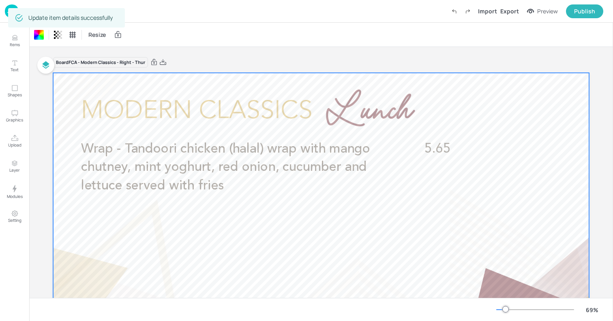
click at [54, 97] on div at bounding box center [321, 224] width 536 height 302
click at [5, 13] on img at bounding box center [12, 10] width 14 height 13
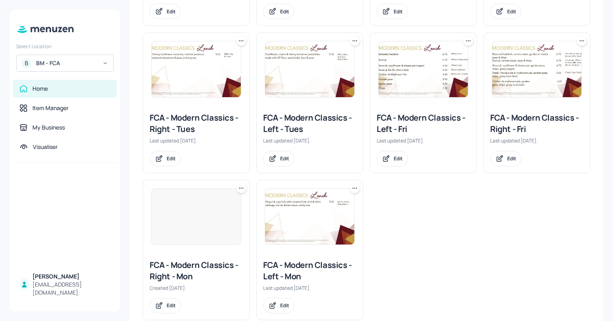
scroll to position [355, 0]
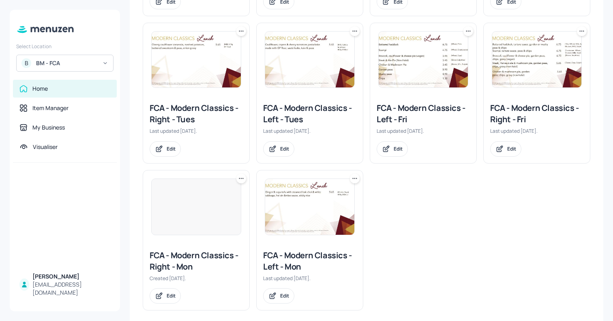
click at [518, 80] on img at bounding box center [536, 60] width 89 height 56
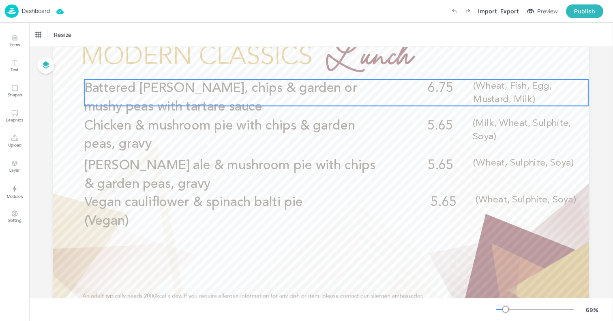
scroll to position [61, 0]
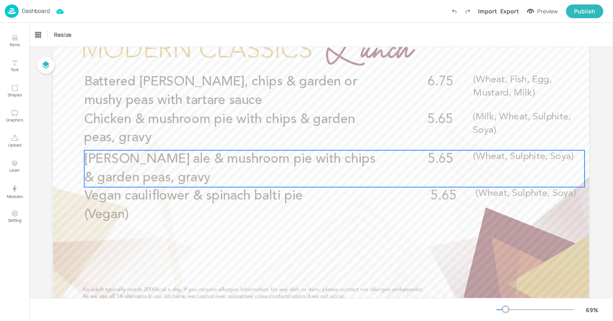
click at [315, 179] on p "[PERSON_NAME] ale & mushroom pie with chips & garden peas, gravy" at bounding box center [235, 168] width 303 height 37
click at [328, 137] on icon "Edit Item" at bounding box center [329, 135] width 3 height 3
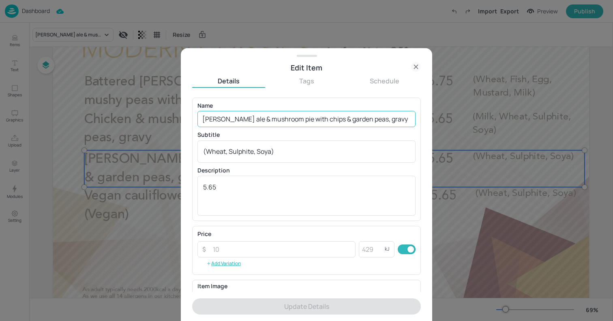
click at [204, 116] on input "[PERSON_NAME] ale & mushroom pie with chips & garden peas, gravy" at bounding box center [306, 119] width 218 height 16
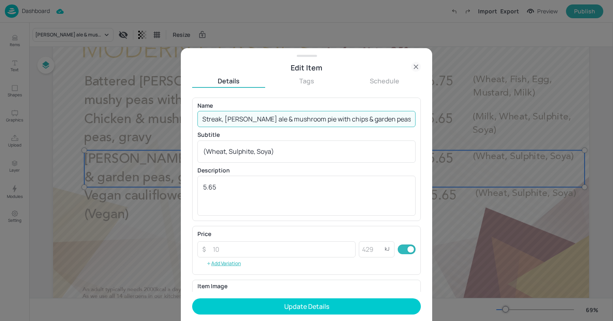
click at [212, 120] on input "Streak, [PERSON_NAME] ale & mushroom pie with chips & garden peas, gravy" at bounding box center [306, 119] width 218 height 16
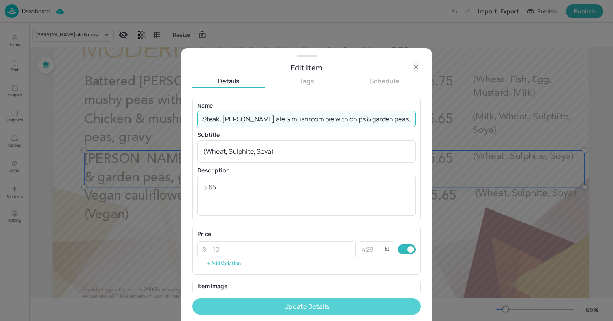
type input "Steak, [PERSON_NAME] ale & mushroom pie with chips & garden peas, gravy"
click at [328, 309] on button "Update Details" at bounding box center [306, 307] width 229 height 16
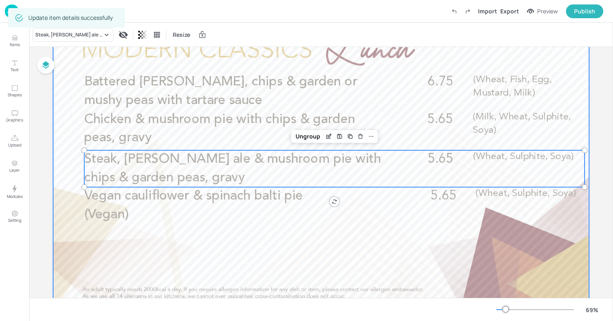
click at [56, 139] on div at bounding box center [321, 163] width 536 height 302
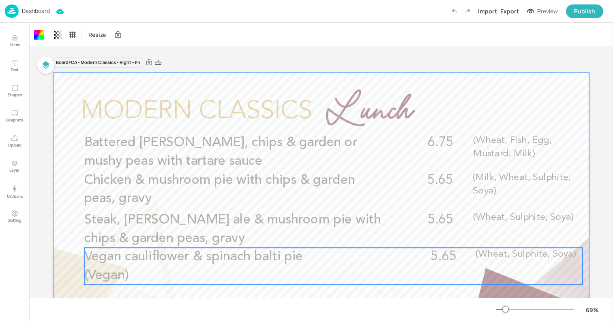
click at [186, 265] on p "Vegan cauliflower & spinach balti pie (Vegan)" at bounding box center [199, 266] width 230 height 37
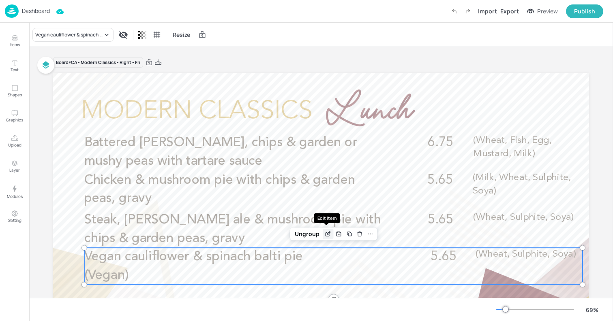
click at [327, 235] on icon "Edit Item" at bounding box center [328, 234] width 7 height 6
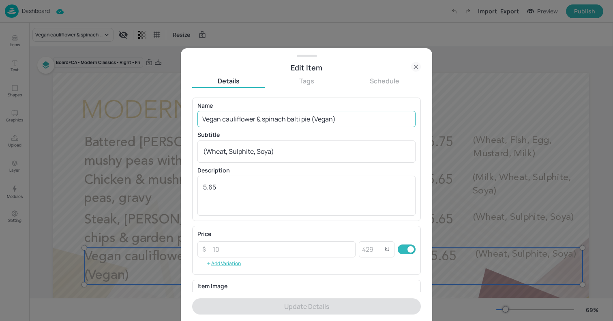
click at [324, 122] on input "Vegan cauliflower & spinach balti pie (Vegan)" at bounding box center [306, 119] width 218 height 16
paste input "Sweet potato, spinach and coconut pie with chips & garden peas, gravy (Vegan)"
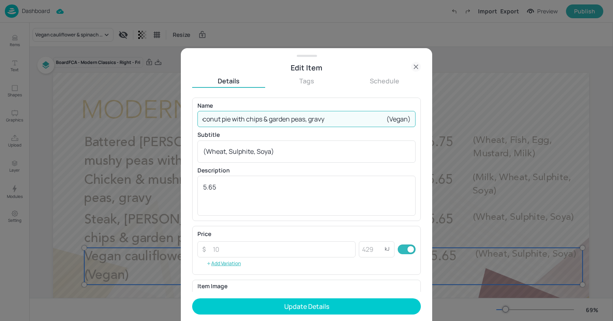
click at [366, 117] on input "Sweet potato, spinach and coconut pie with chips & garden peas, gravy (Vegan)" at bounding box center [306, 119] width 218 height 16
type input "Sweet potato, spinach and coconut pie with chips & garden peas, gravy (Vegan)"
click at [334, 150] on textarea "(Wheat, Sulphite, Soya)" at bounding box center [306, 151] width 207 height 9
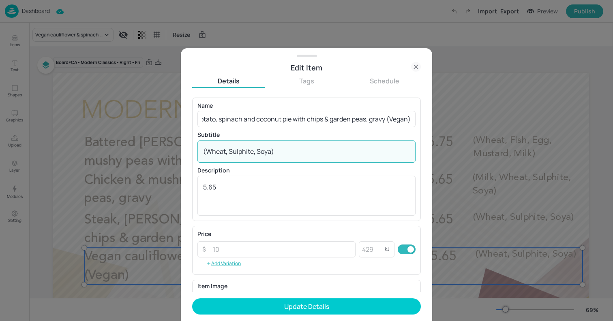
scroll to position [0, 0]
click at [334, 150] on textarea "(Wheat, Sulphite, Soya)" at bounding box center [306, 151] width 207 height 9
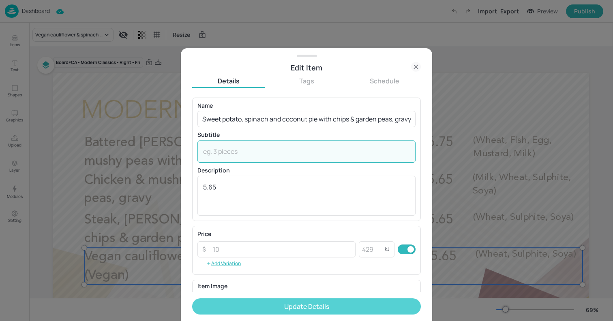
click at [334, 302] on button "Update Details" at bounding box center [306, 307] width 229 height 16
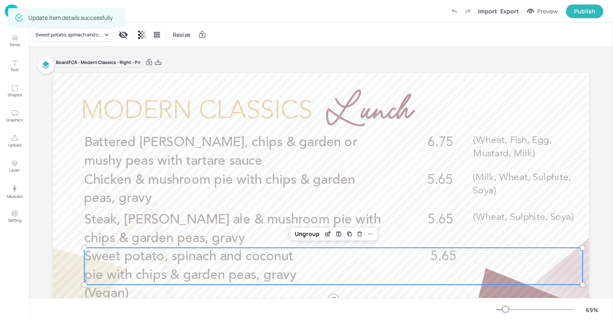
click at [56, 134] on div at bounding box center [321, 224] width 536 height 302
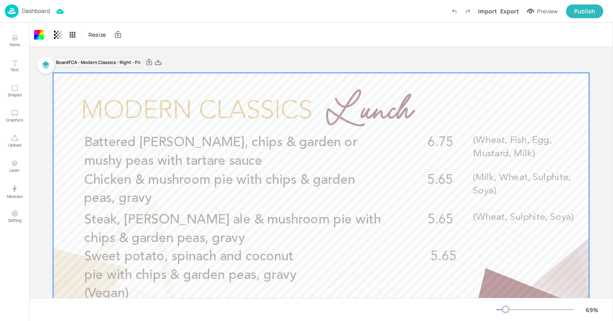
click at [32, 5] on div "Dashboard" at bounding box center [27, 10] width 45 height 13
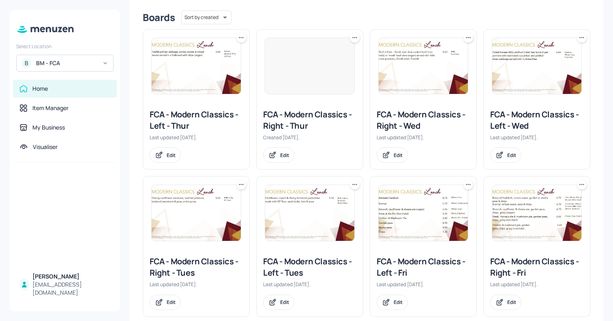
scroll to position [203, 0]
